Goal: Obtain resource: Obtain resource

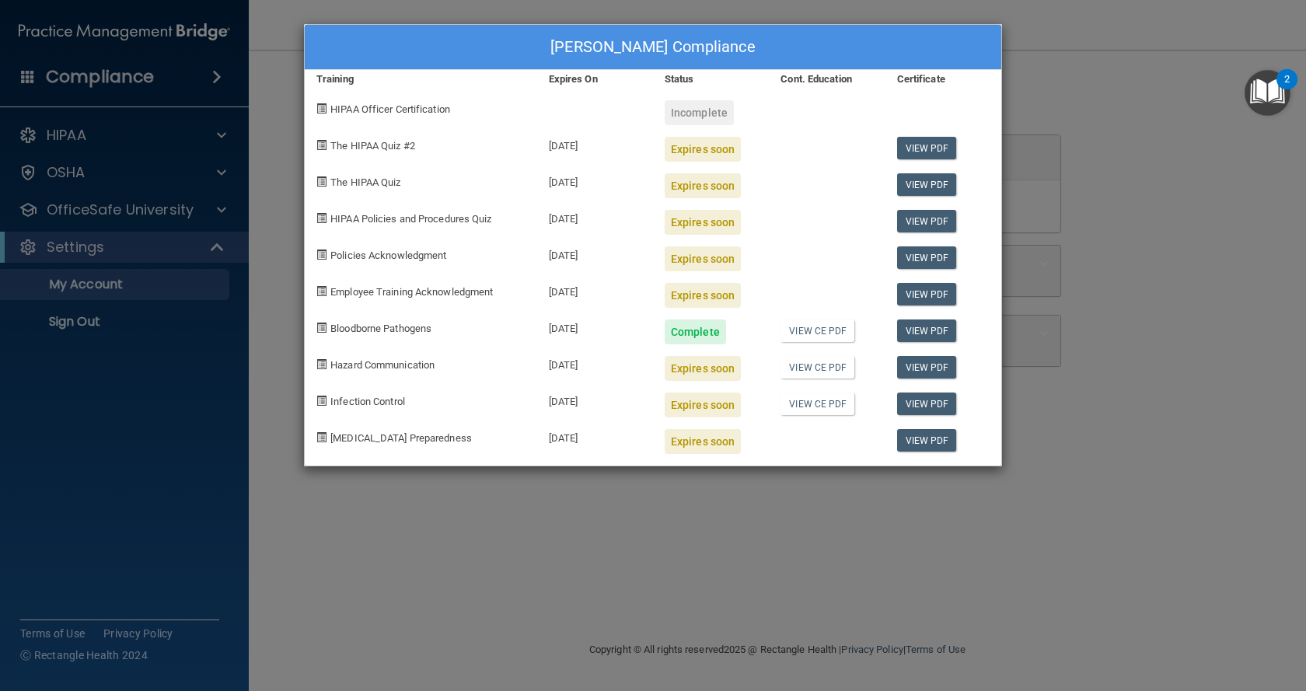
click at [1144, 82] on div "Jennifer Maurer's Compliance Training Expires On Status Cont. Education Certifi…" at bounding box center [653, 345] width 1306 height 691
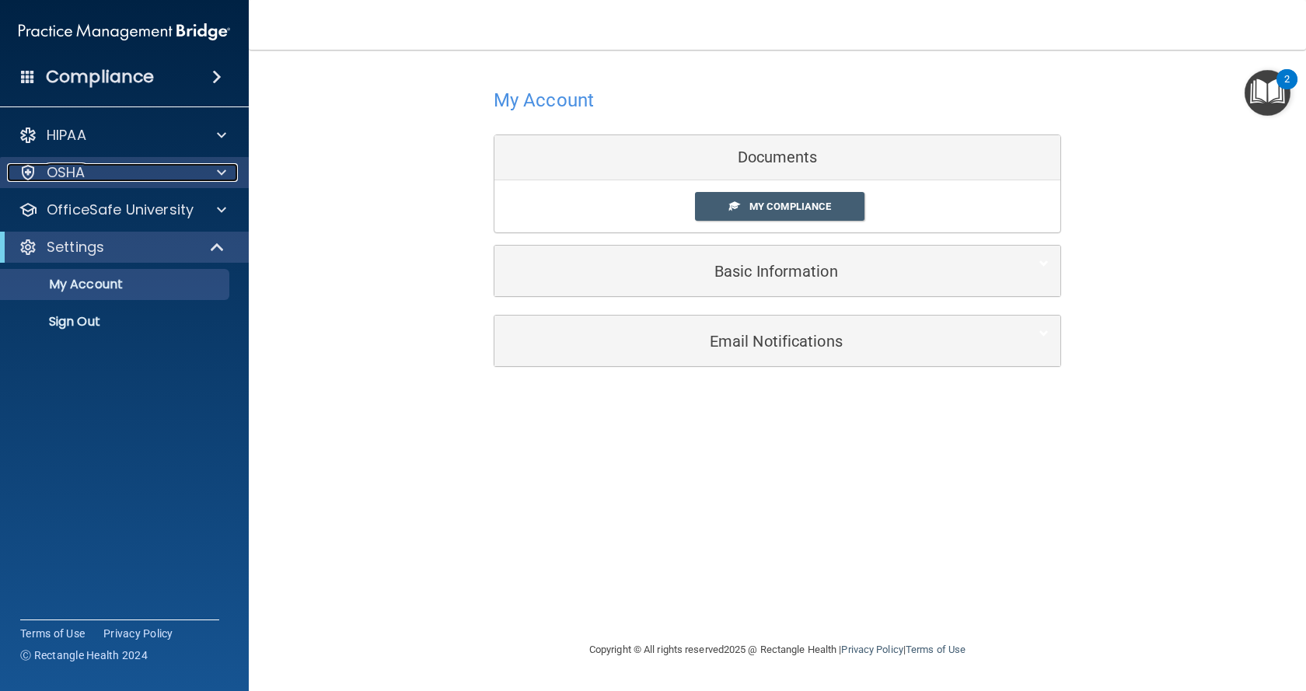
click at [89, 176] on div "OSHA" at bounding box center [103, 172] width 193 height 19
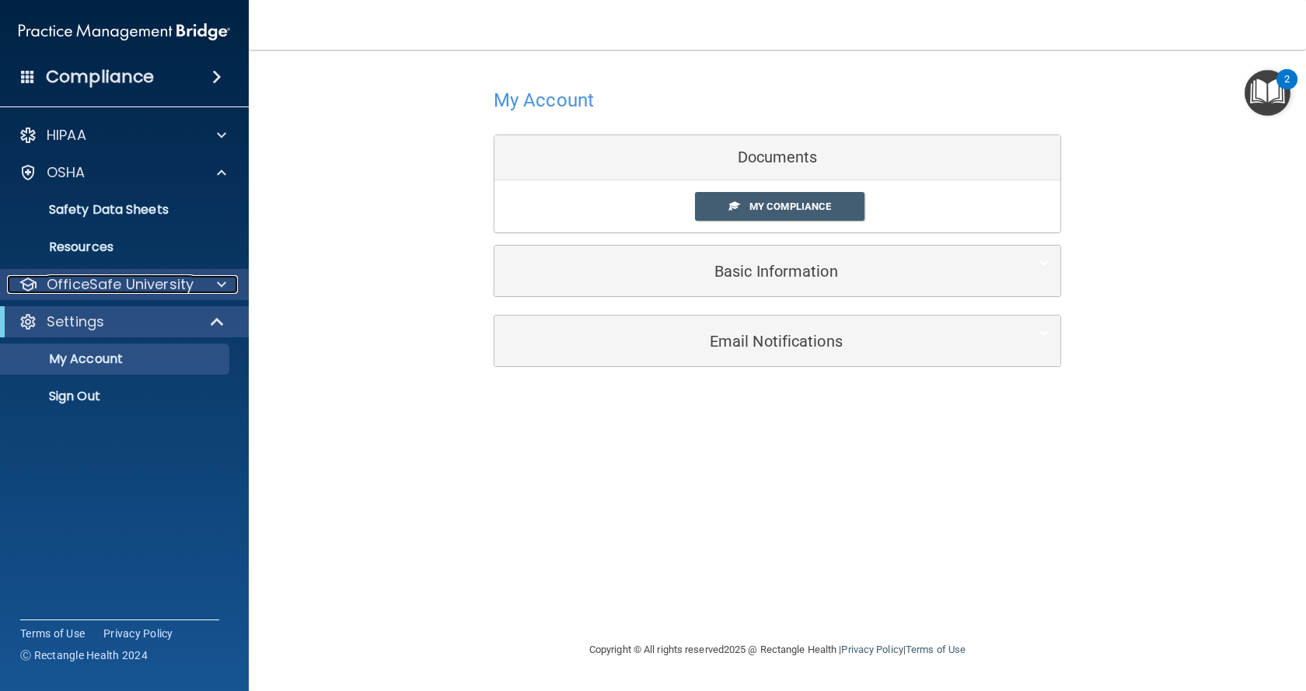
click at [157, 291] on p "OfficeSafe University" at bounding box center [120, 284] width 147 height 19
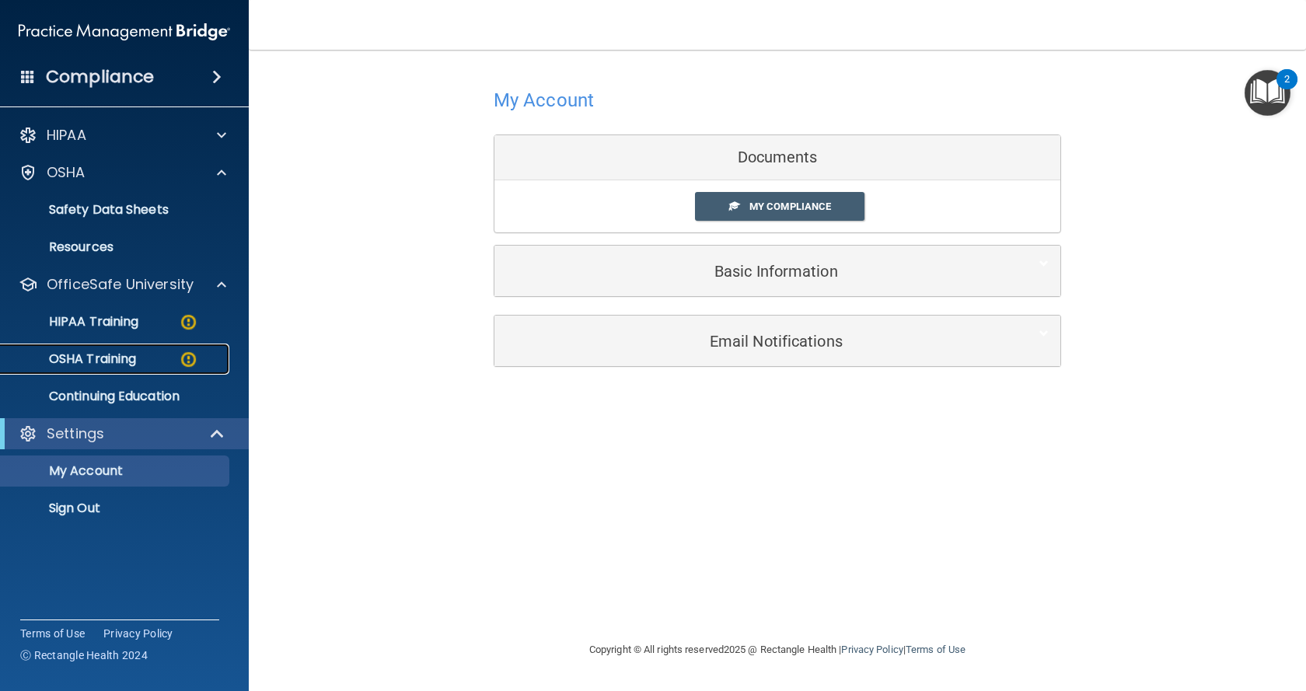
drag, startPoint x: 125, startPoint y: 353, endPoint x: 130, endPoint y: 344, distance: 10.4
click at [125, 352] on p "OSHA Training" at bounding box center [73, 359] width 126 height 16
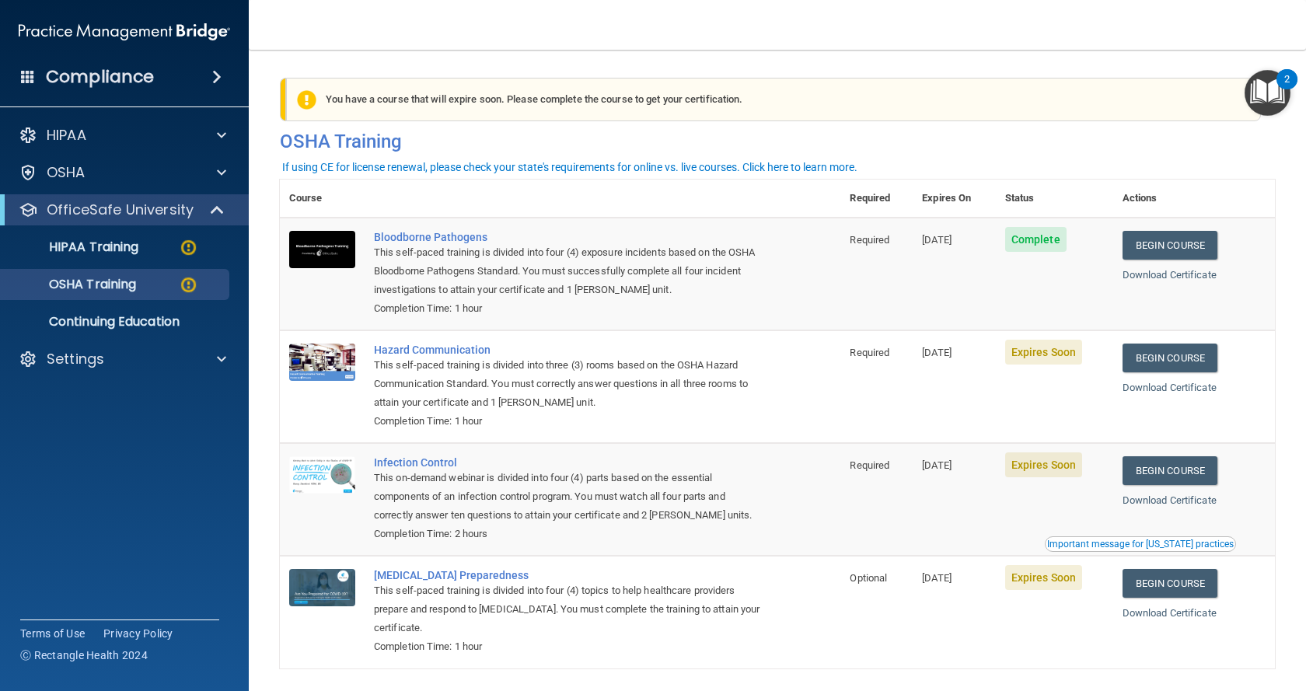
click at [1040, 356] on span "Expires Soon" at bounding box center [1043, 352] width 77 height 25
click at [365, 152] on h4 "OSHA Training" at bounding box center [777, 142] width 995 height 22
click at [1043, 358] on span "Expires Soon" at bounding box center [1043, 352] width 77 height 25
click at [1058, 353] on span "Expires Soon" at bounding box center [1043, 352] width 77 height 25
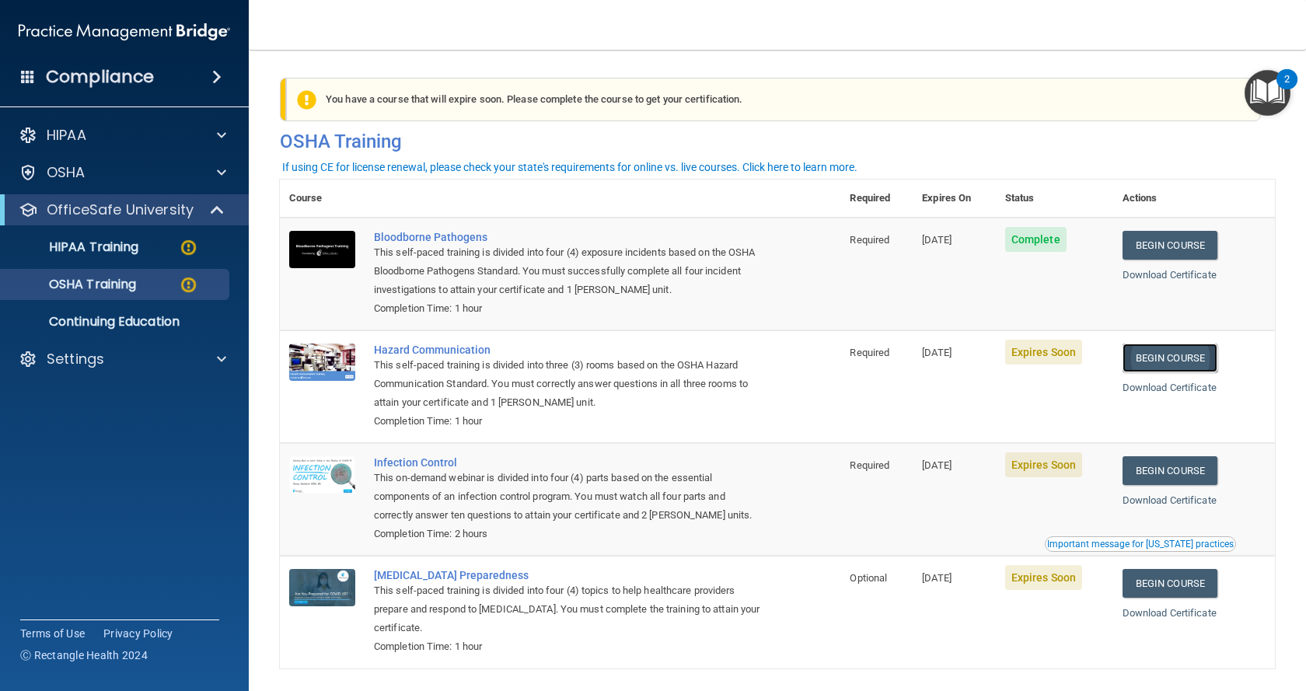
click at [1154, 357] on link "Begin Course" at bounding box center [1170, 358] width 95 height 29
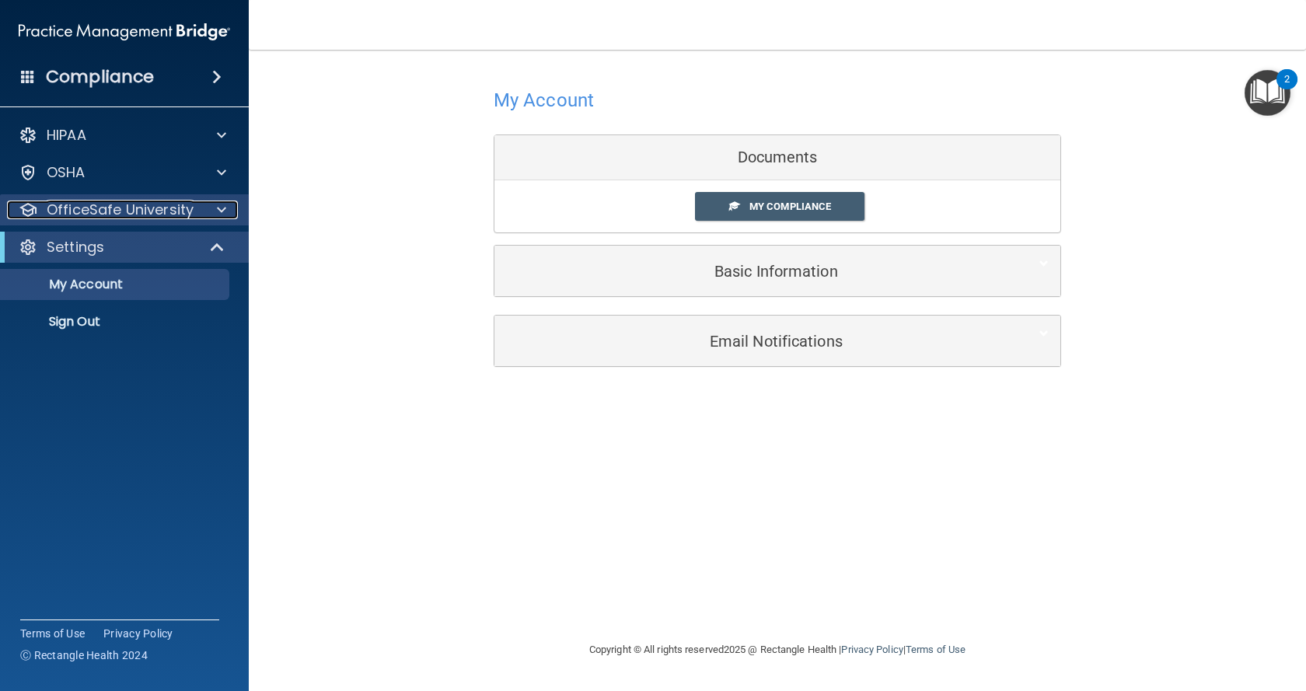
click at [223, 214] on span at bounding box center [221, 210] width 9 height 19
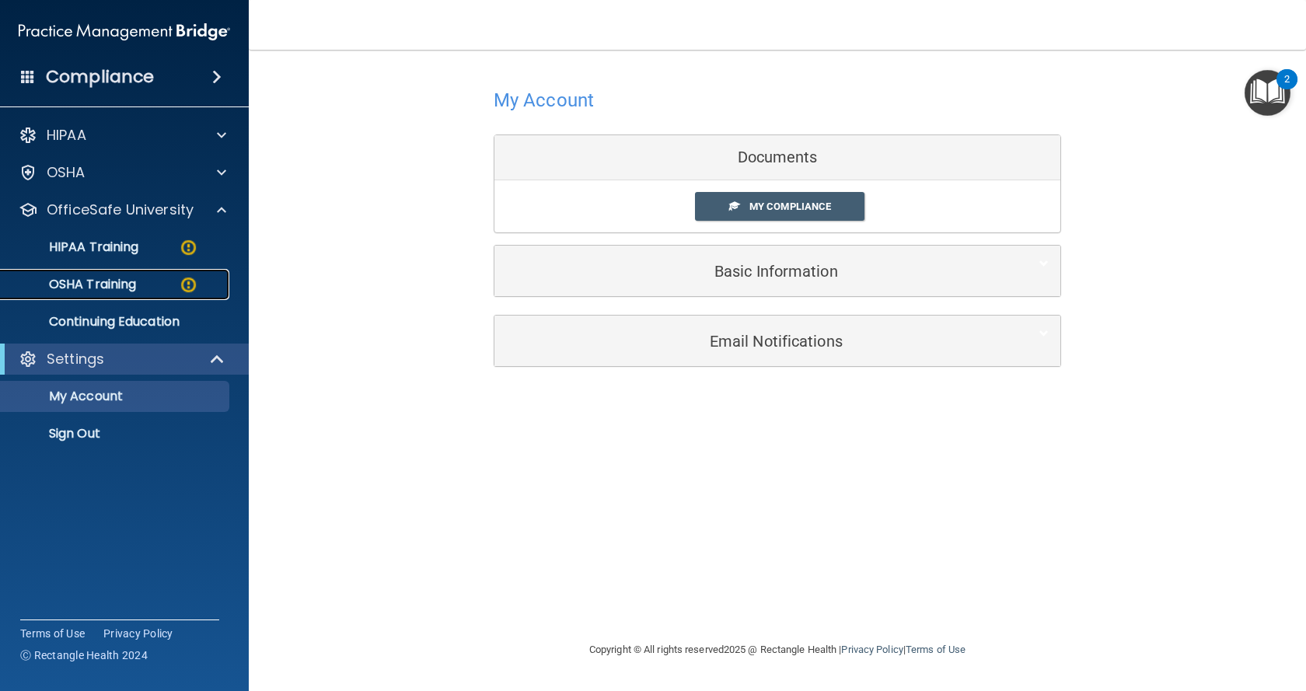
click at [145, 287] on div "OSHA Training" at bounding box center [116, 285] width 212 height 16
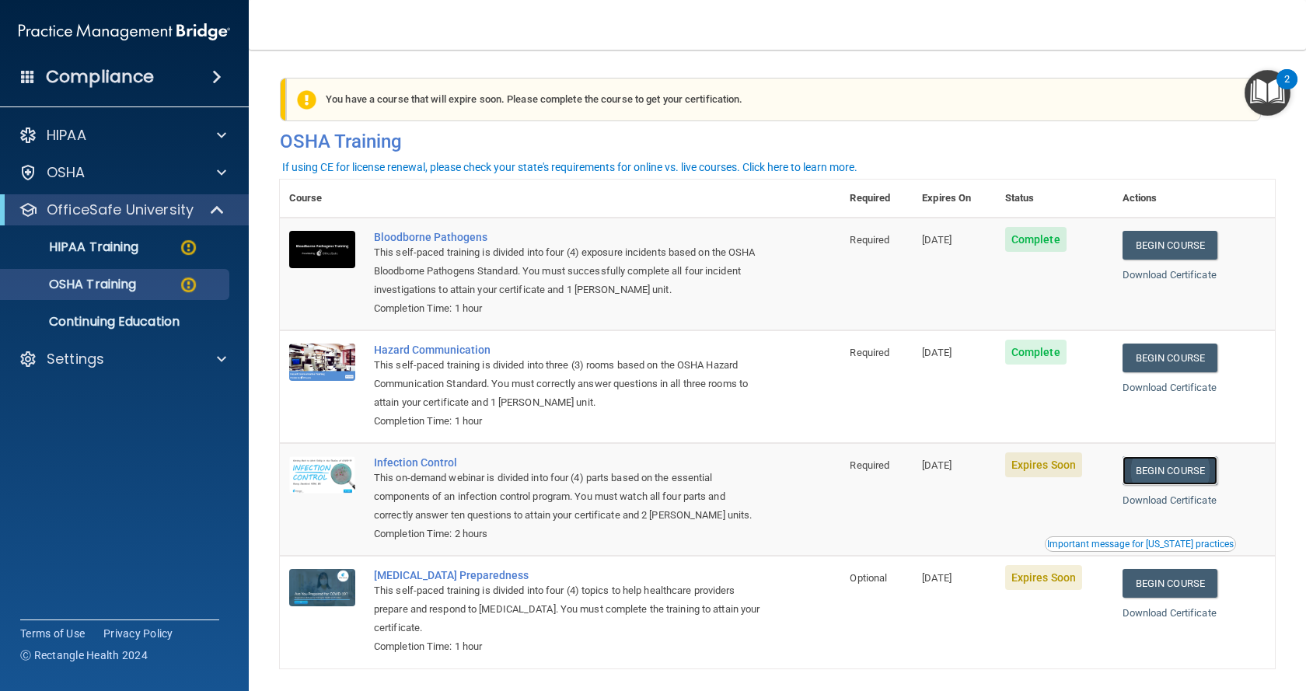
click at [1154, 477] on link "Begin Course" at bounding box center [1170, 470] width 95 height 29
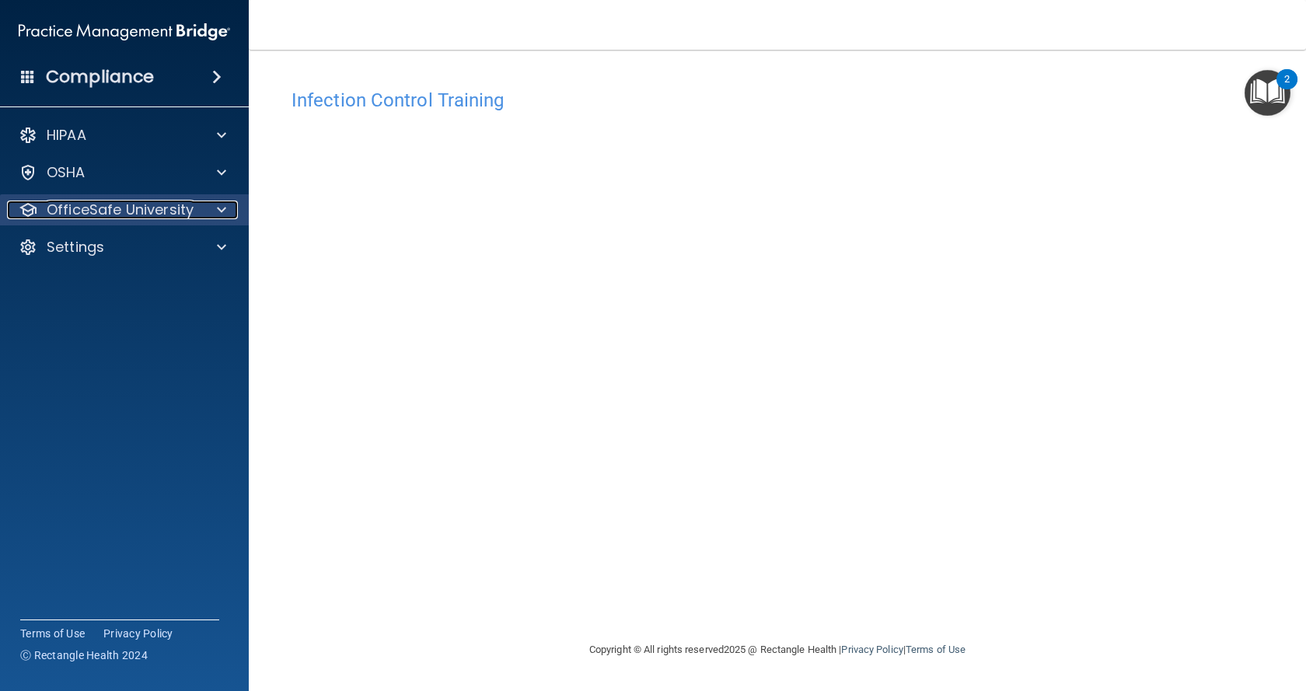
click at [229, 213] on div at bounding box center [219, 210] width 39 height 19
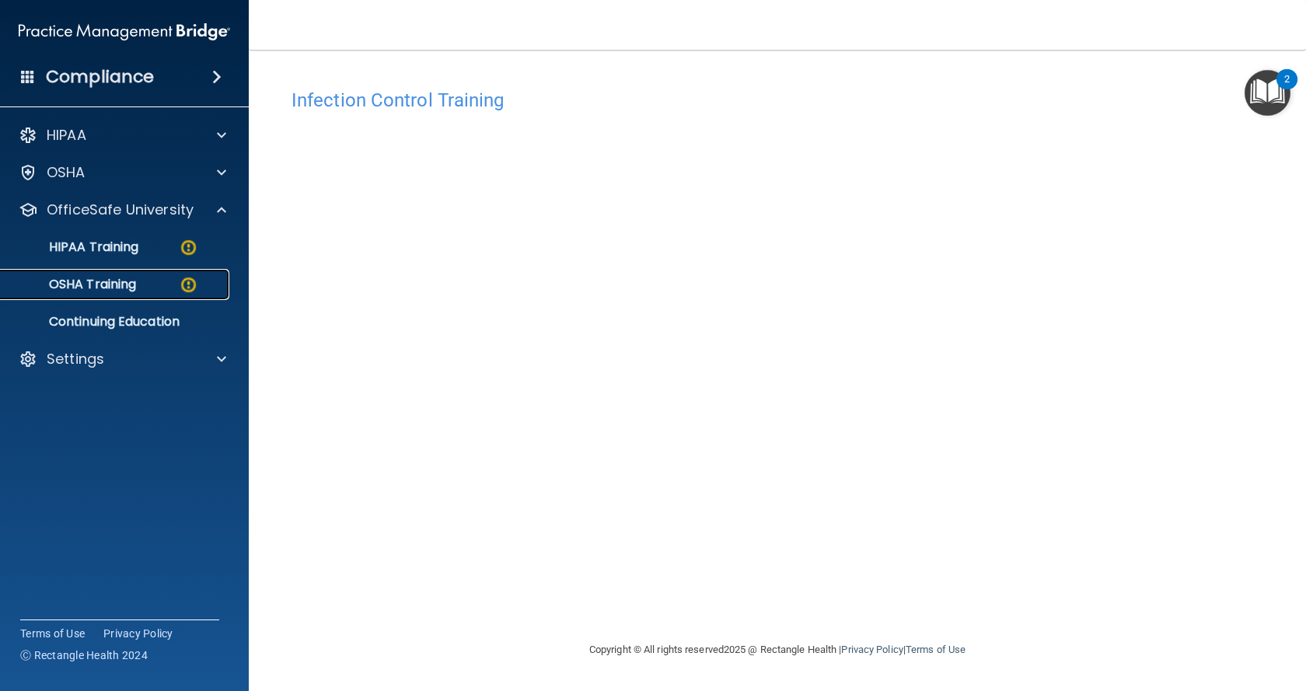
click at [181, 288] on img at bounding box center [188, 284] width 19 height 19
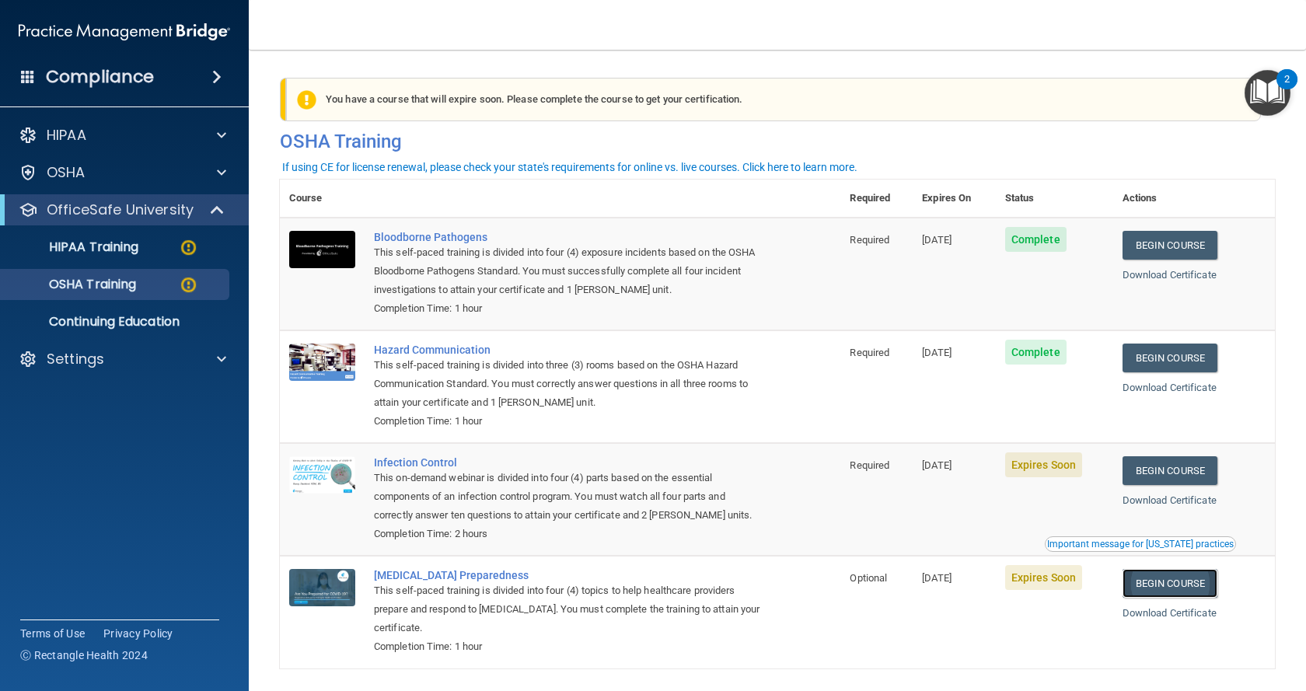
click at [1162, 589] on link "Begin Course" at bounding box center [1170, 583] width 95 height 29
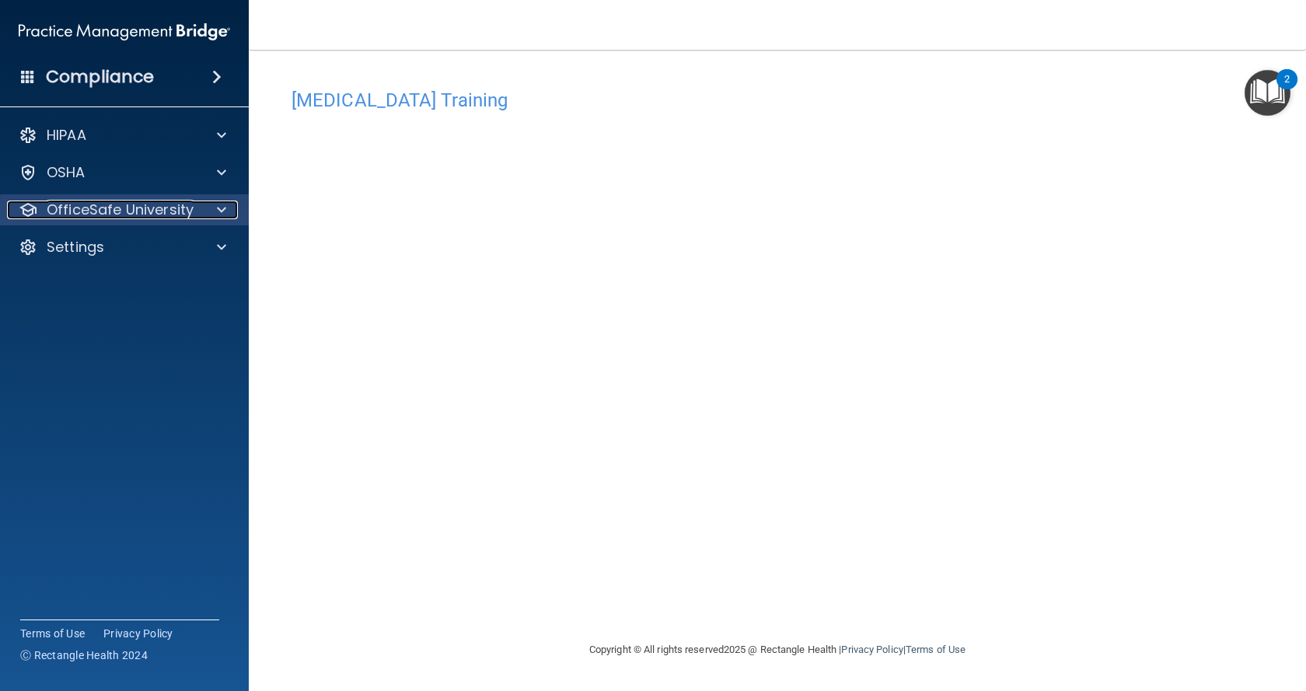
click at [223, 214] on span at bounding box center [221, 210] width 9 height 19
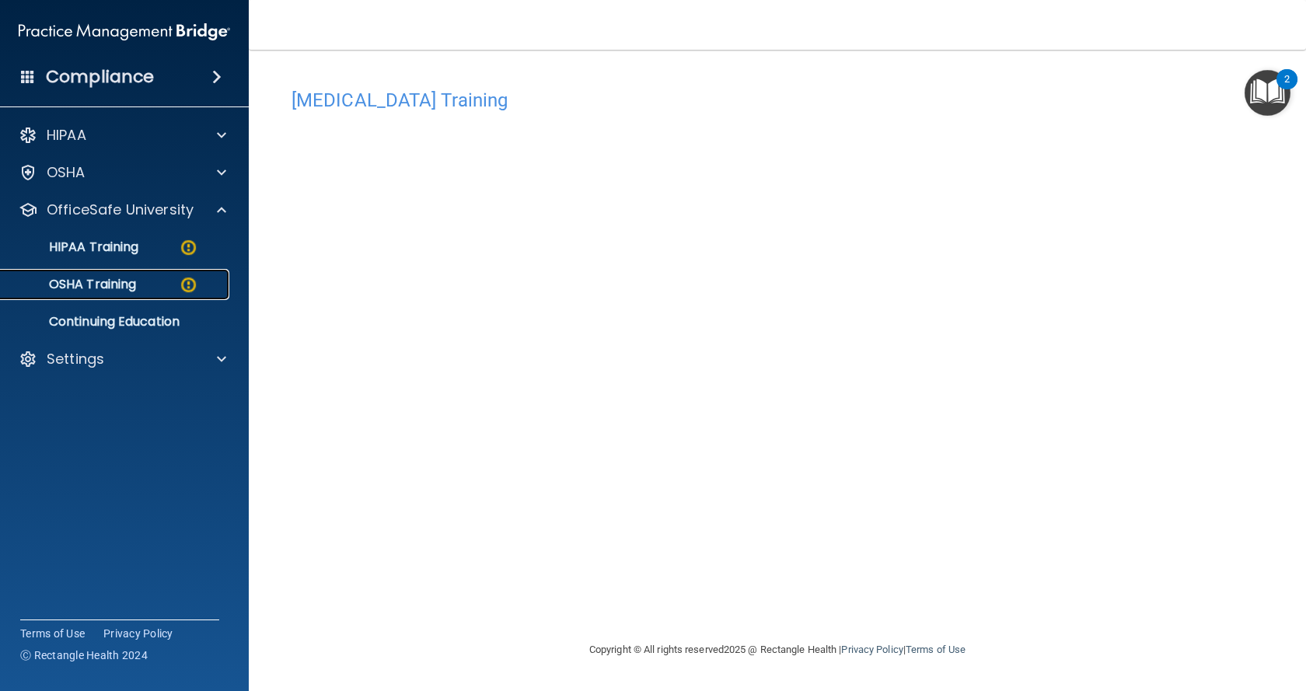
click at [173, 281] on div "OSHA Training" at bounding box center [116, 285] width 212 height 16
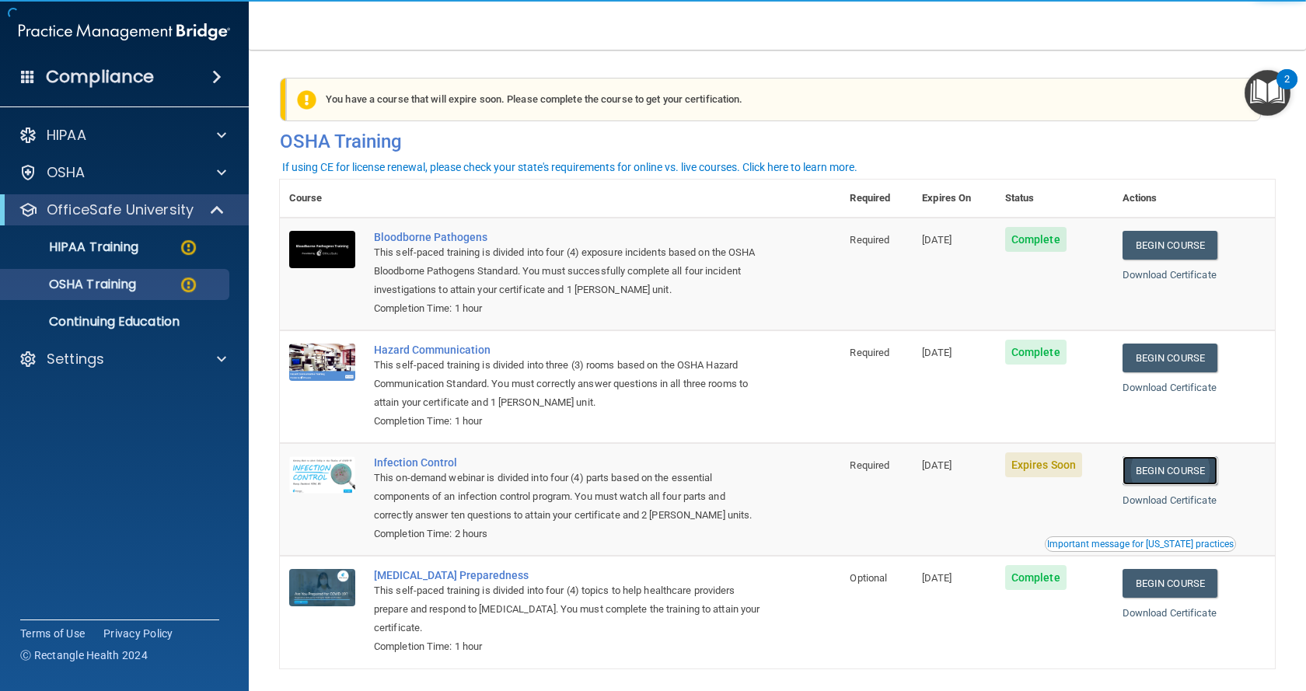
click at [1150, 480] on link "Begin Course" at bounding box center [1170, 470] width 95 height 29
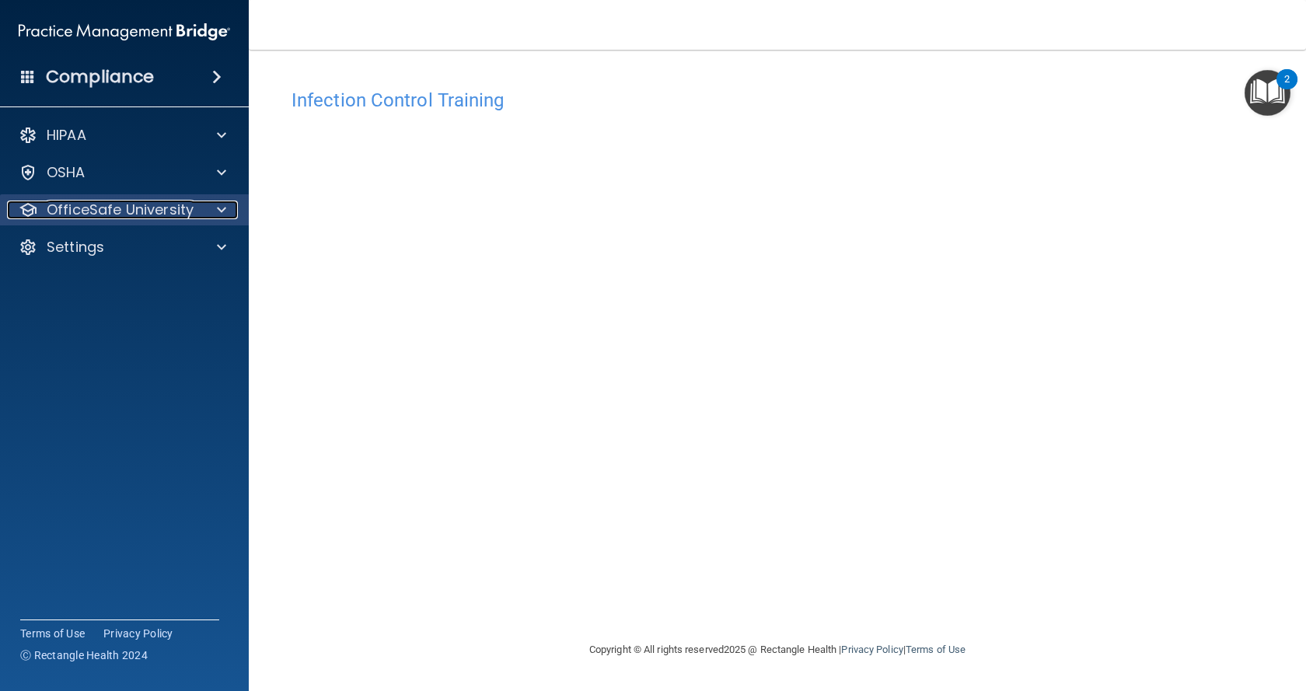
click at [224, 207] on span at bounding box center [221, 210] width 9 height 19
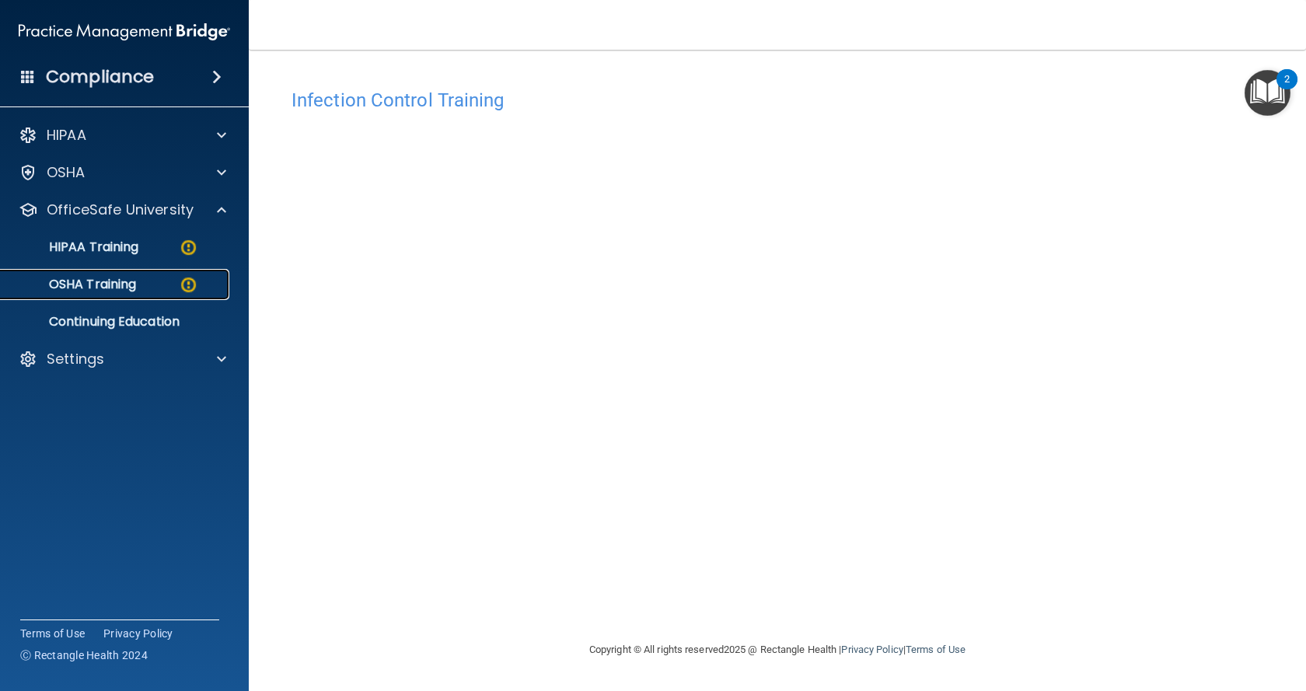
click at [130, 288] on p "OSHA Training" at bounding box center [73, 285] width 126 height 16
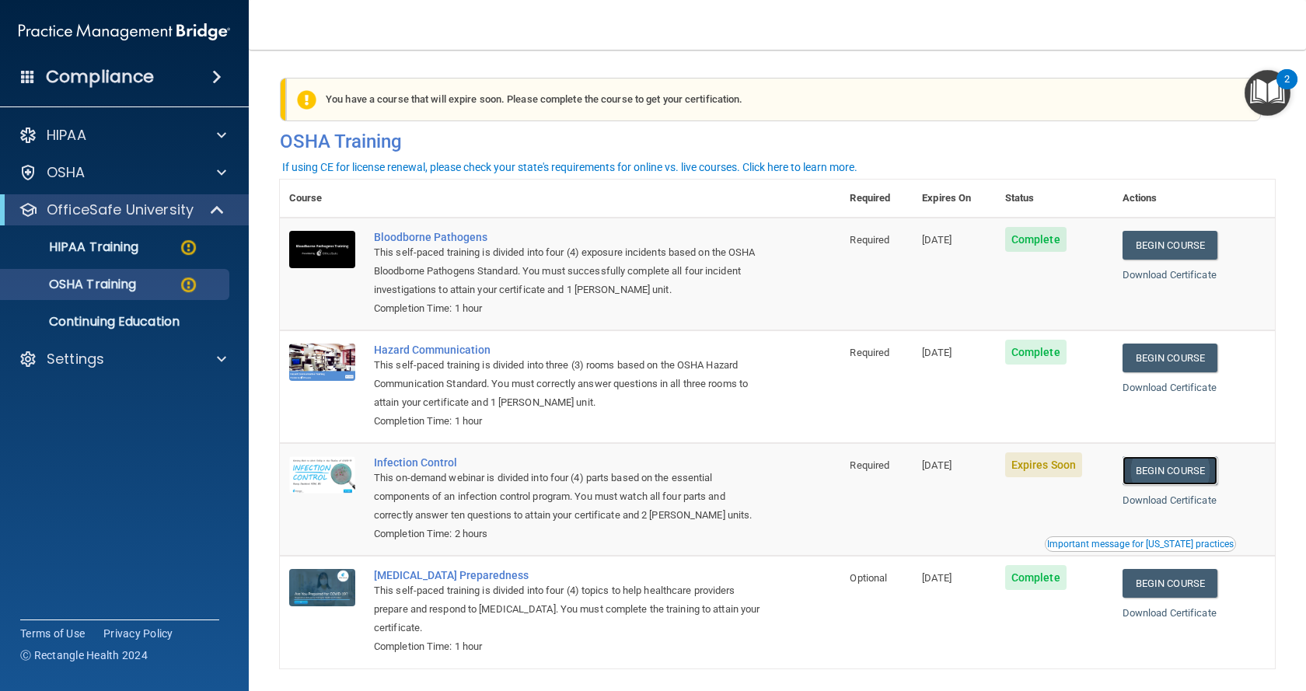
click at [1174, 474] on link "Begin Course" at bounding box center [1170, 470] width 95 height 29
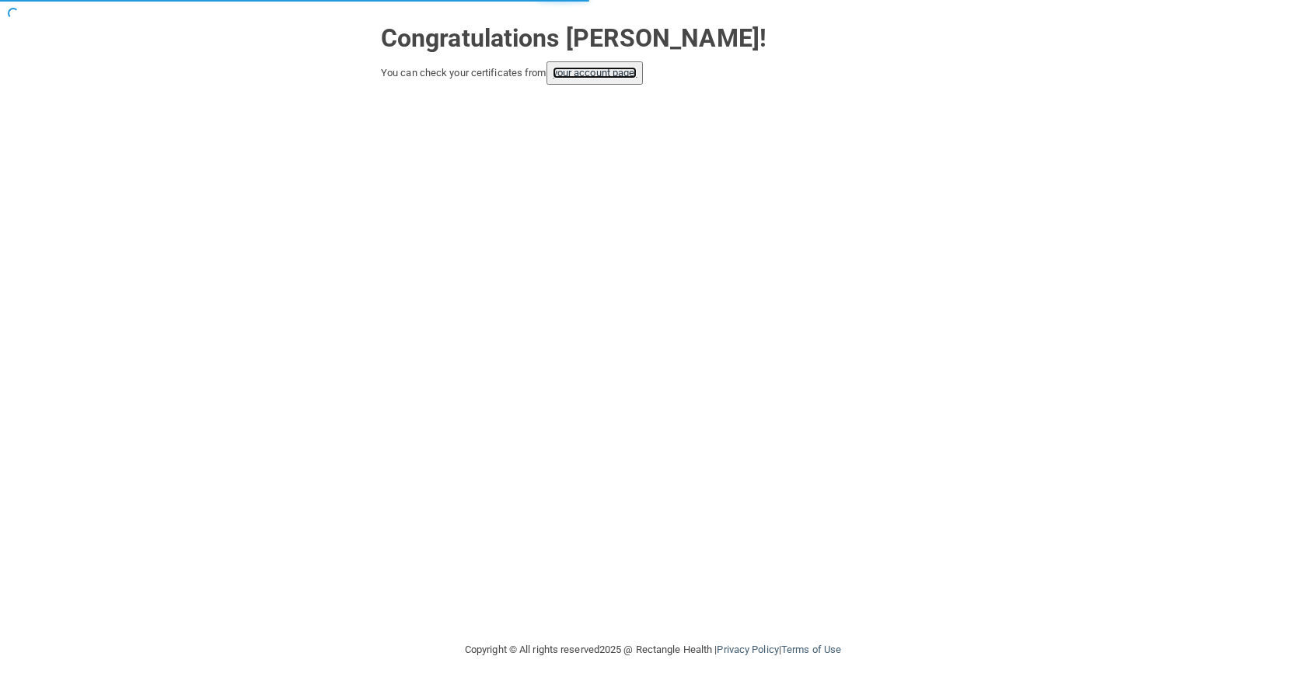
click at [598, 75] on link "your account page!" at bounding box center [595, 73] width 85 height 12
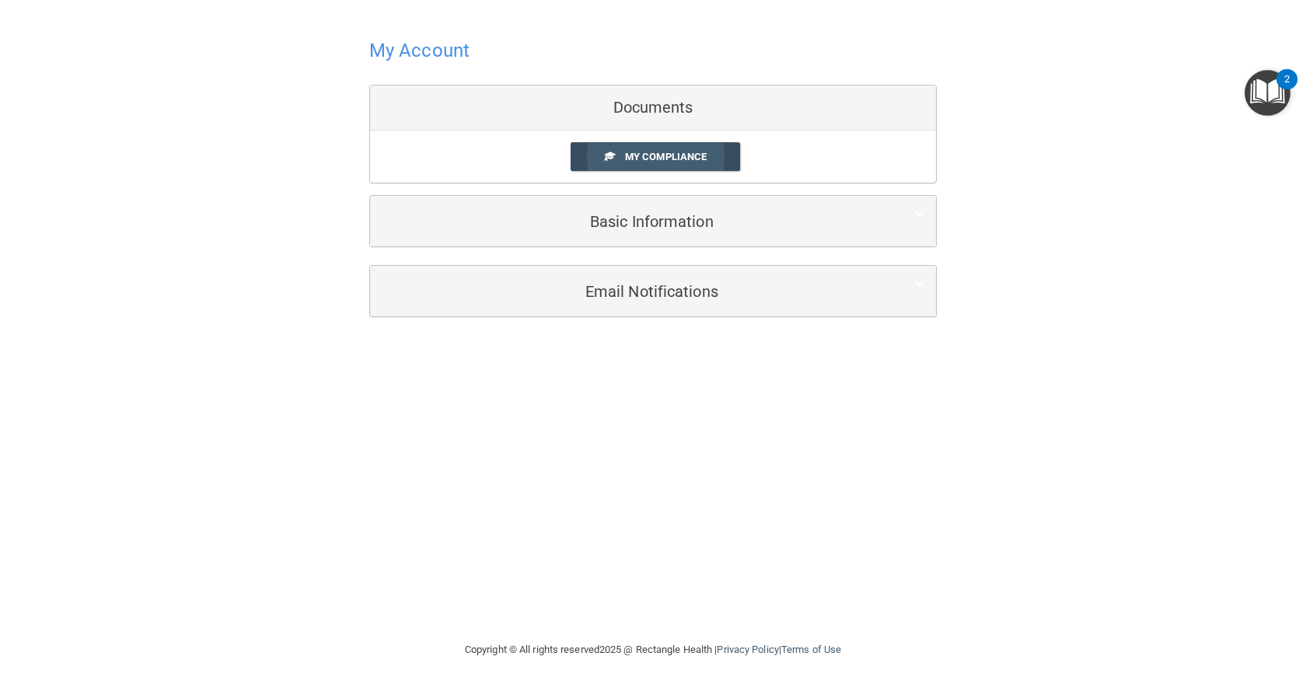
click at [673, 167] on link "My Compliance" at bounding box center [656, 156] width 170 height 29
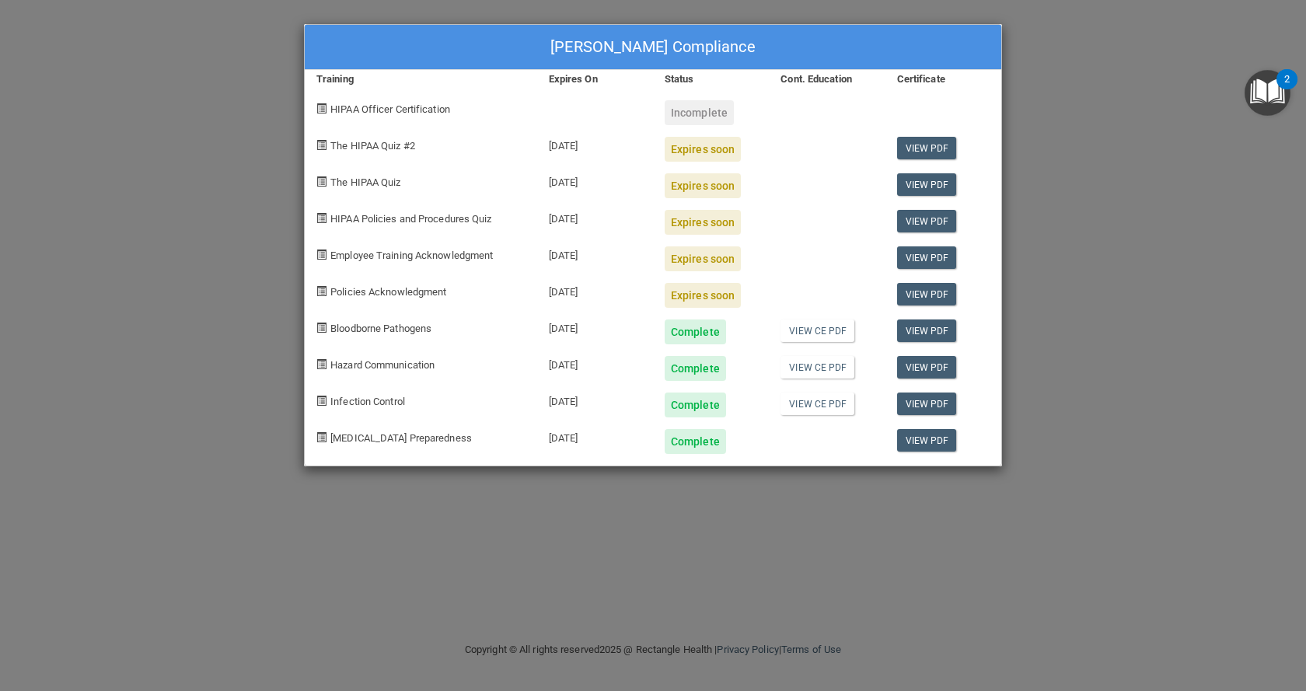
click at [711, 443] on div "Complete" at bounding box center [695, 441] width 61 height 25
click at [935, 443] on link "View PDF" at bounding box center [927, 440] width 60 height 23
click at [921, 411] on link "View PDF" at bounding box center [927, 404] width 60 height 23
click at [930, 367] on link "View PDF" at bounding box center [927, 367] width 60 height 23
click at [935, 329] on link "View PDF" at bounding box center [927, 331] width 60 height 23
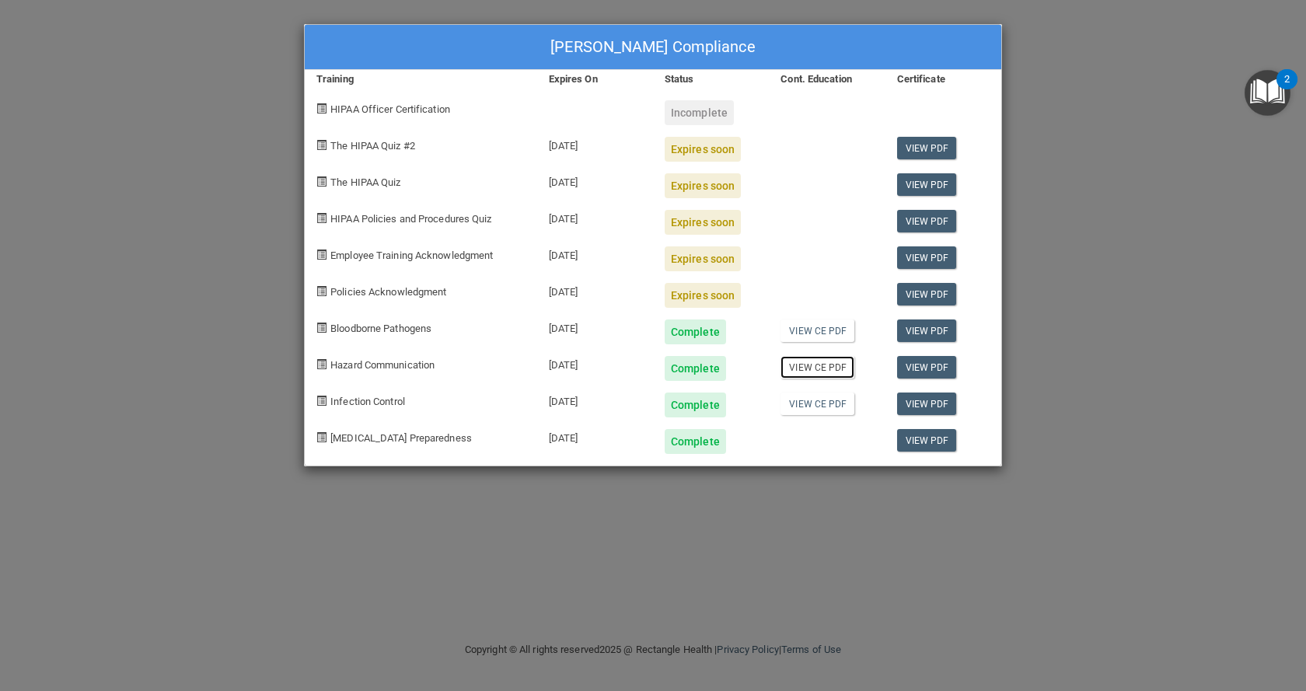
click at [798, 366] on link "View CE PDF" at bounding box center [818, 367] width 74 height 23
click at [823, 367] on link "View CE PDF" at bounding box center [818, 367] width 74 height 23
click at [803, 326] on link "View CE PDF" at bounding box center [818, 331] width 74 height 23
click at [938, 440] on link "View PDF" at bounding box center [927, 440] width 60 height 23
click at [917, 369] on link "View PDF" at bounding box center [927, 367] width 60 height 23
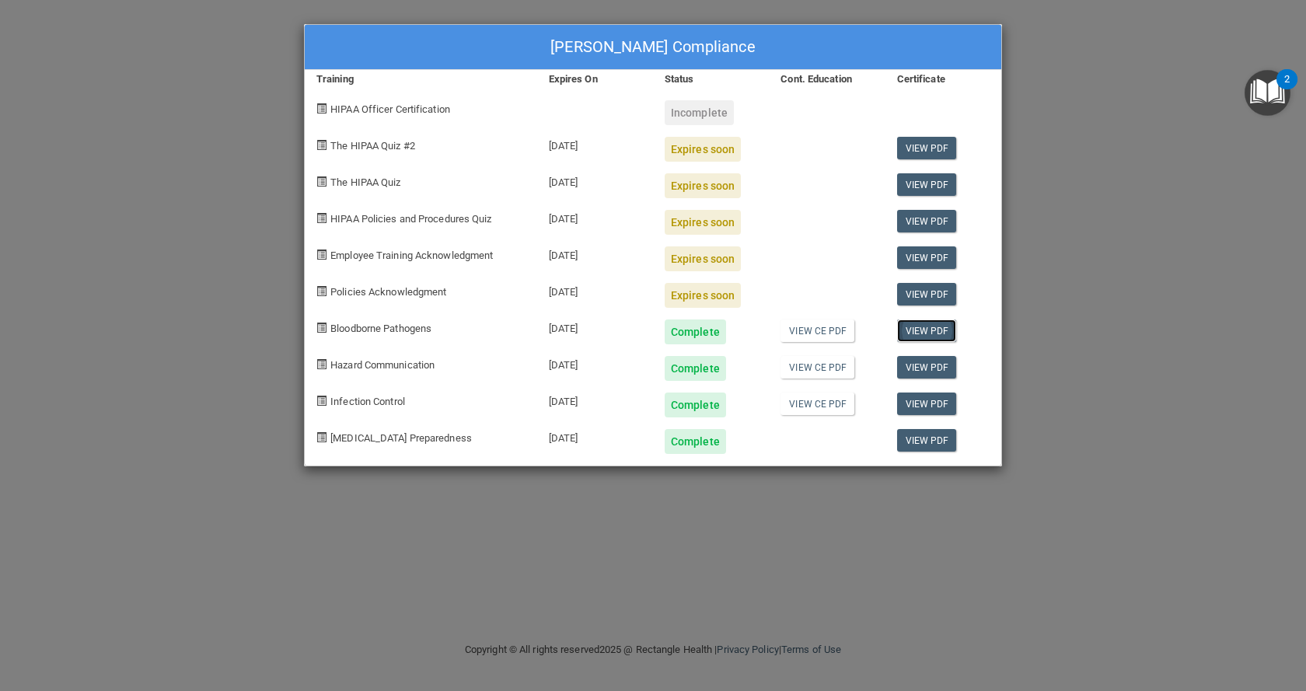
click at [940, 330] on link "View PDF" at bounding box center [927, 331] width 60 height 23
